Goal: Task Accomplishment & Management: Manage account settings

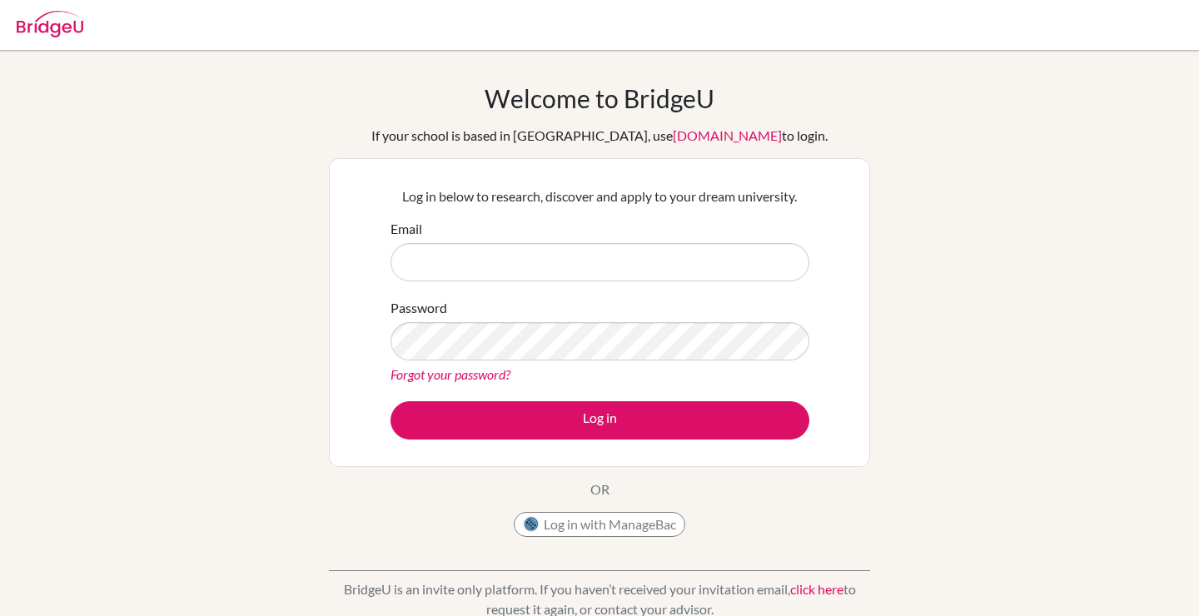
click at [544, 259] on input "Email" at bounding box center [599, 262] width 419 height 38
type input "jaiveermakkar2026@sfhs.in"
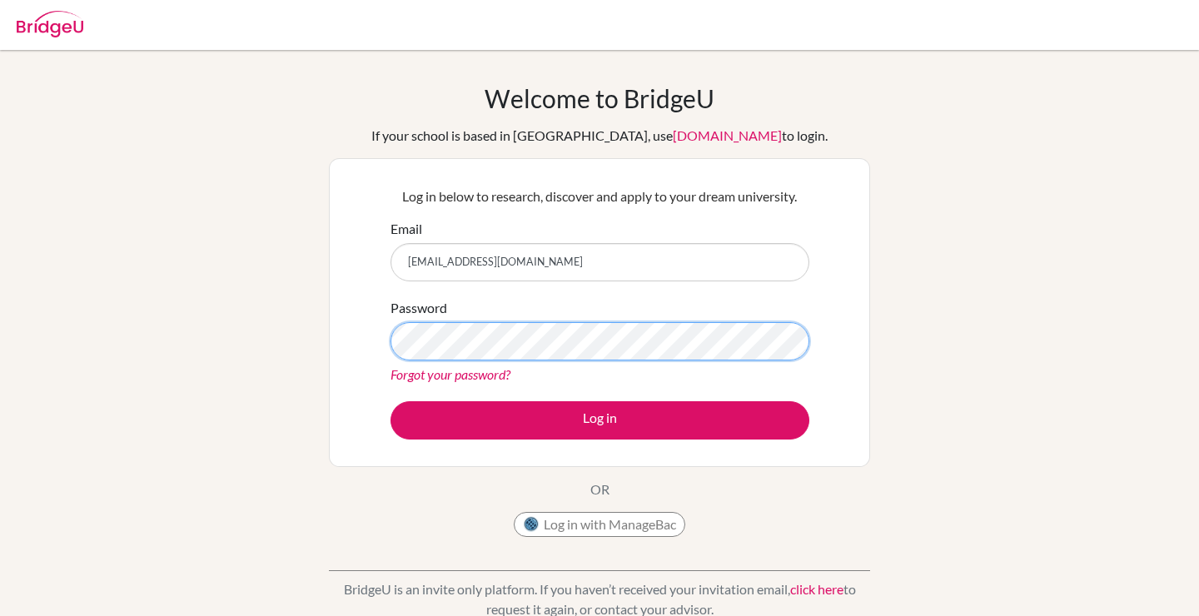
click at [390, 401] on button "Log in" at bounding box center [599, 420] width 419 height 38
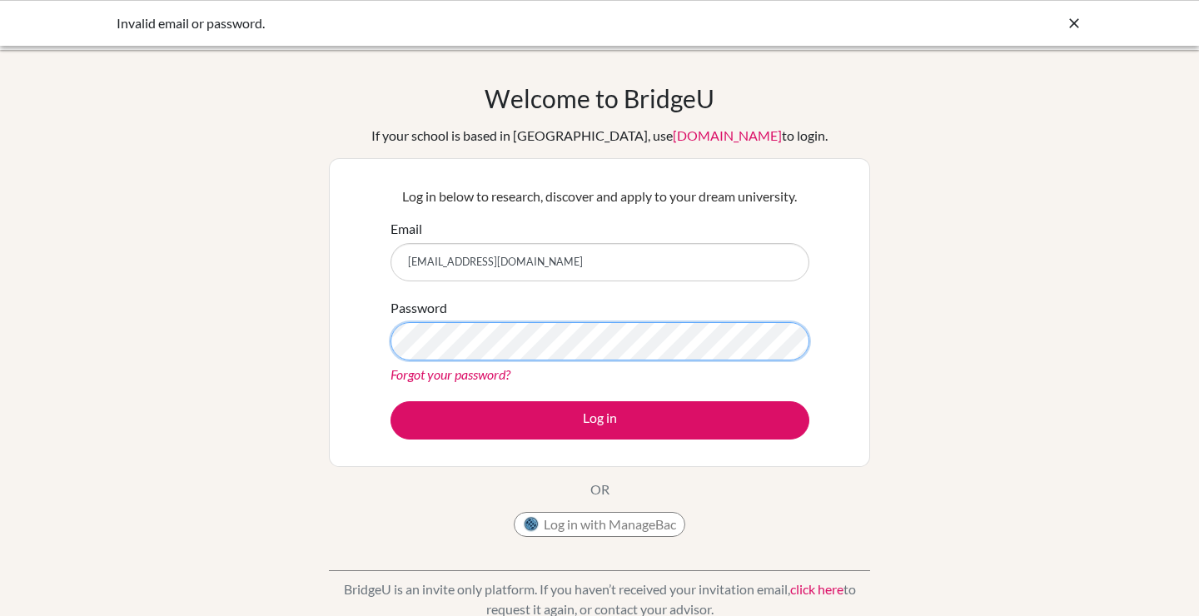
click at [390, 401] on button "Log in" at bounding box center [599, 420] width 419 height 38
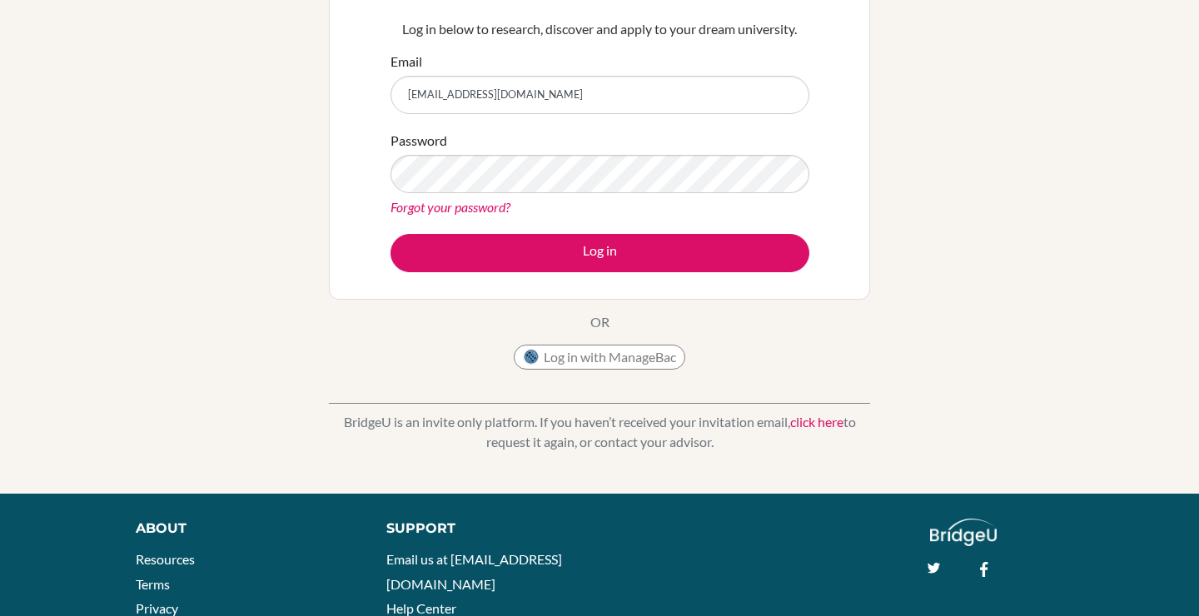
scroll to position [170, 0]
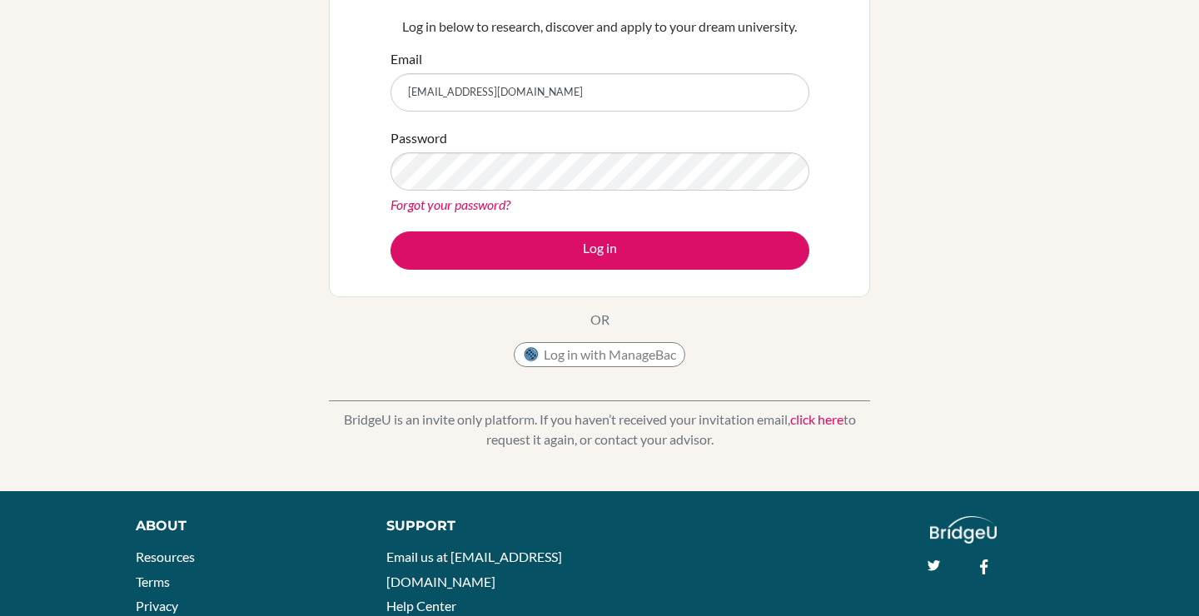
click at [485, 203] on link "Forgot your password?" at bounding box center [450, 204] width 120 height 16
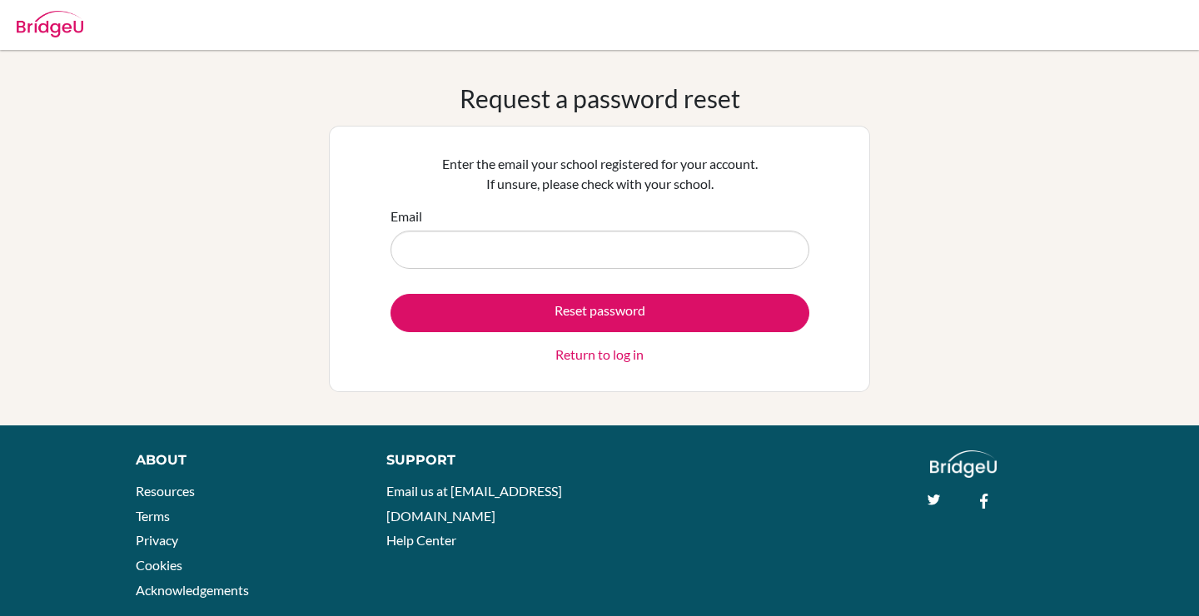
click at [484, 257] on input "Email" at bounding box center [599, 250] width 419 height 38
type input "[EMAIL_ADDRESS][DOMAIN_NAME]"
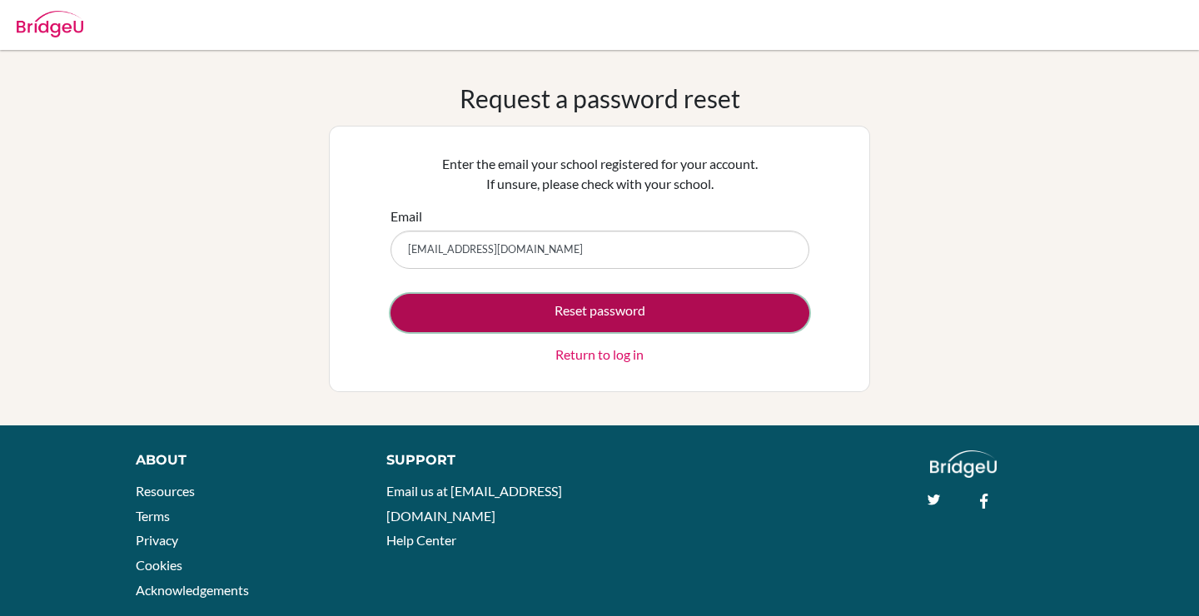
click at [499, 322] on button "Reset password" at bounding box center [599, 313] width 419 height 38
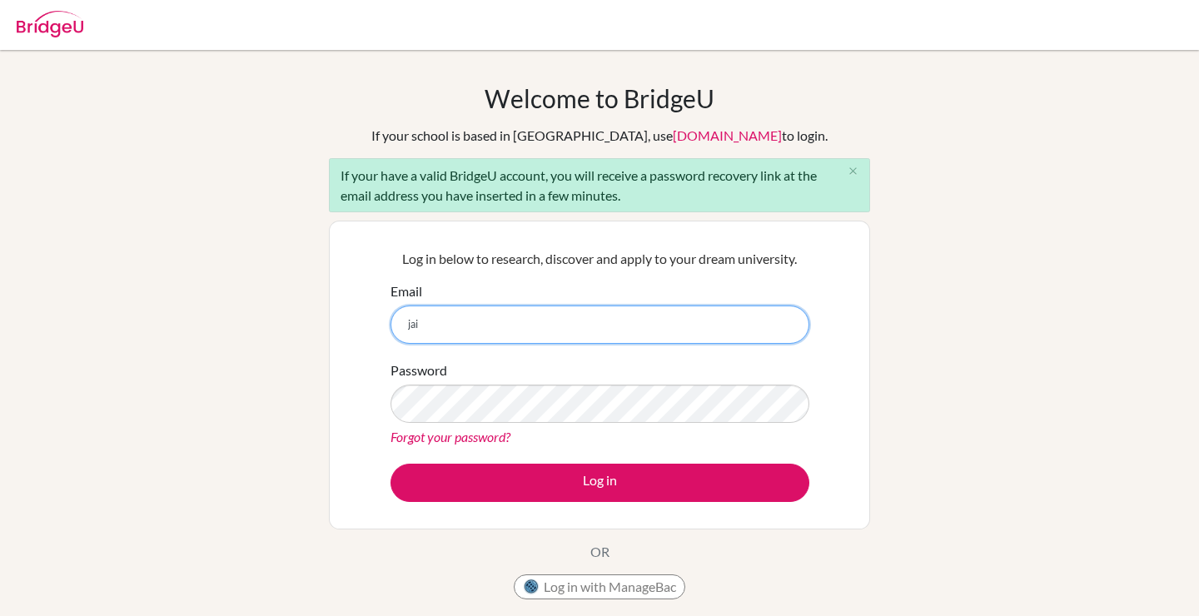
type input "[EMAIL_ADDRESS][DOMAIN_NAME]"
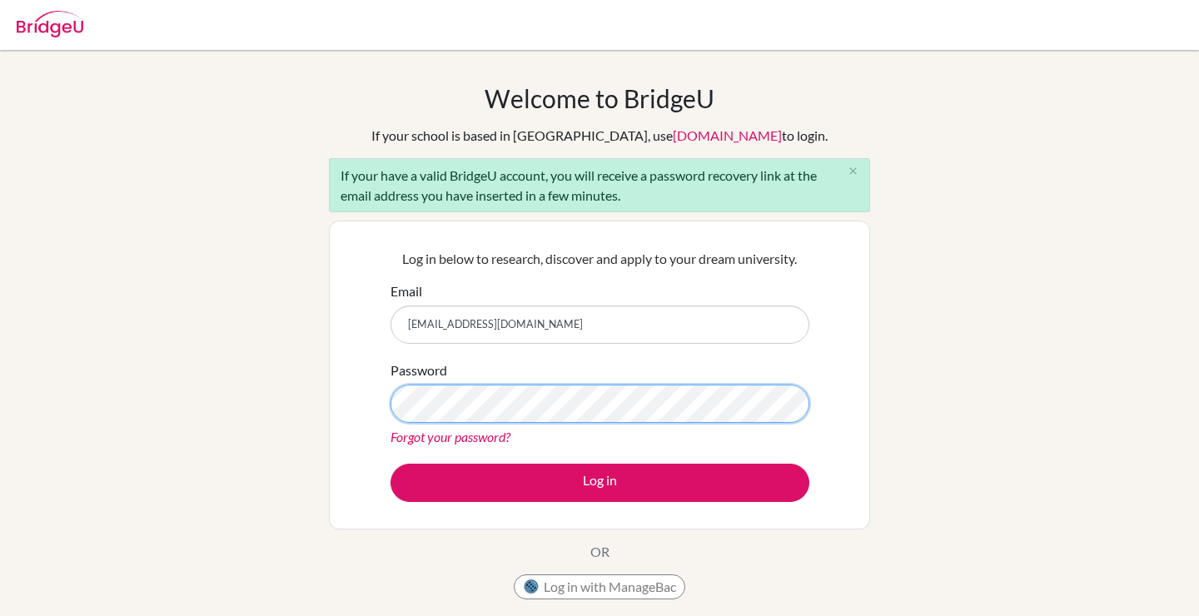
click at [390, 464] on button "Log in" at bounding box center [599, 483] width 419 height 38
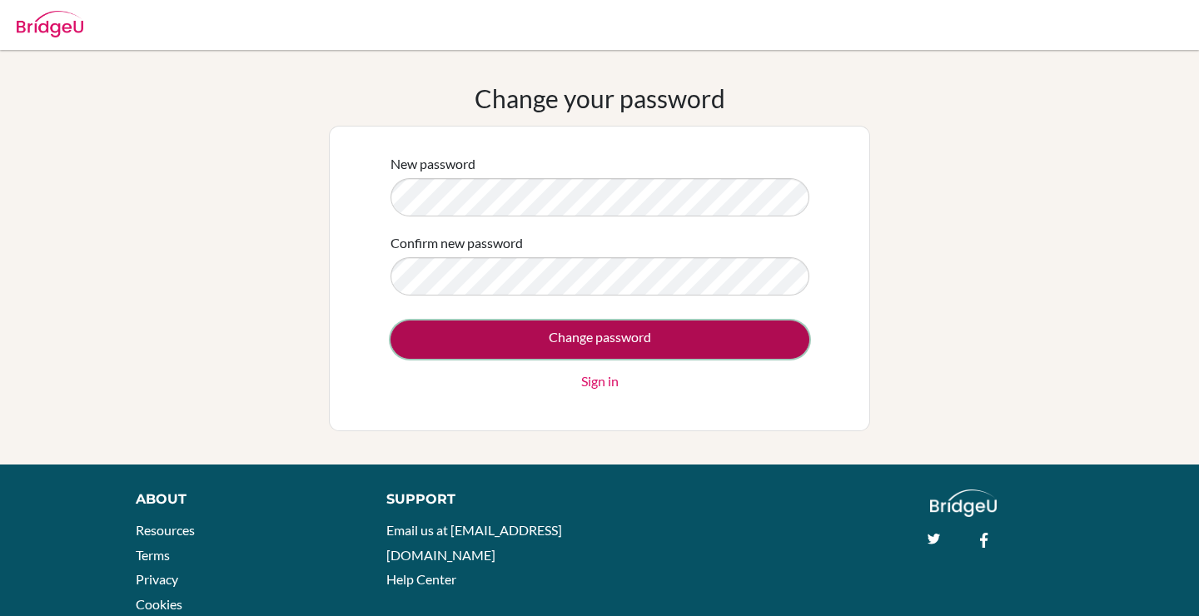
click at [584, 337] on input "Change password" at bounding box center [599, 340] width 419 height 38
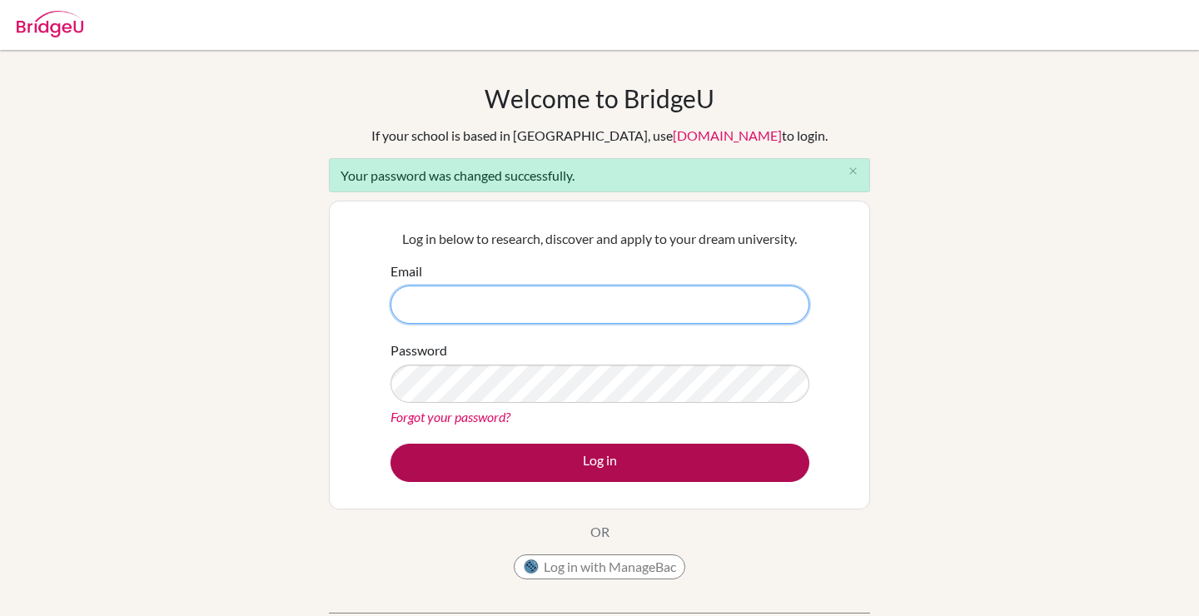
type input "[EMAIL_ADDRESS][DOMAIN_NAME]"
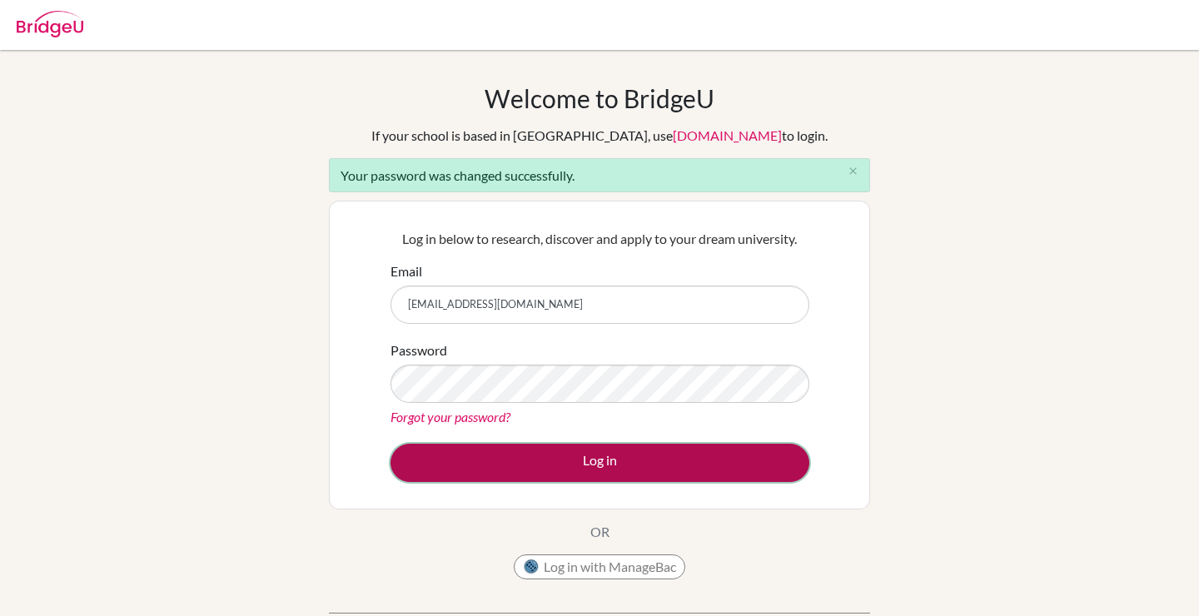
click at [607, 465] on button "Log in" at bounding box center [599, 463] width 419 height 38
